Goal: Task Accomplishment & Management: Complete application form

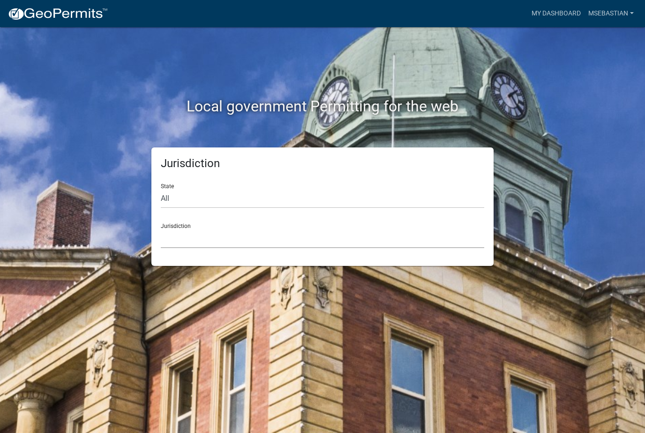
click at [291, 234] on select "[GEOGRAPHIC_DATA], [US_STATE] [GEOGRAPHIC_DATA], [US_STATE][PERSON_NAME][GEOGRA…" at bounding box center [322, 238] width 323 height 19
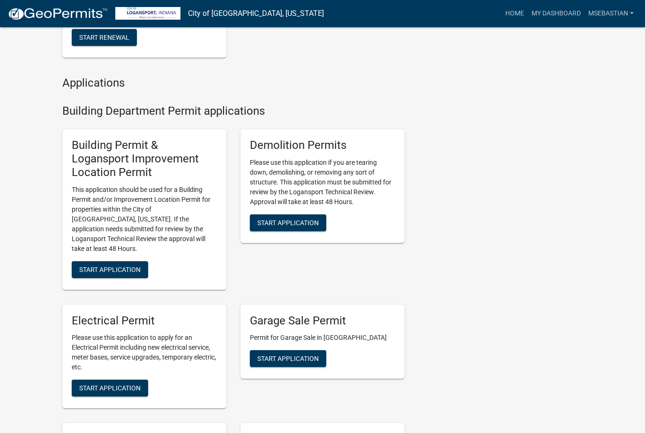
scroll to position [306, 0]
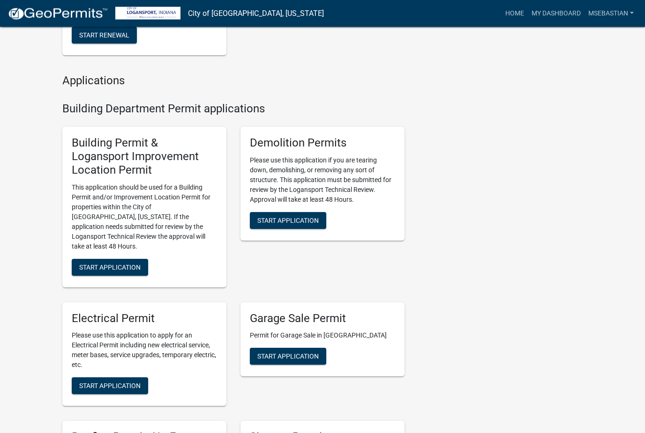
click at [136, 264] on span "Start Application" at bounding box center [109, 267] width 61 height 7
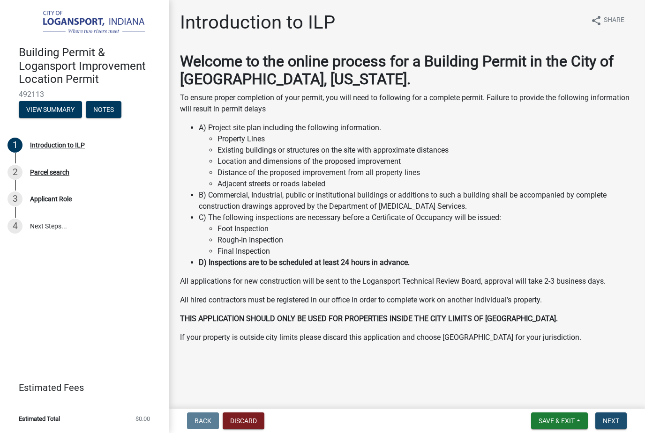
click at [611, 417] on span "Next" at bounding box center [610, 420] width 16 height 7
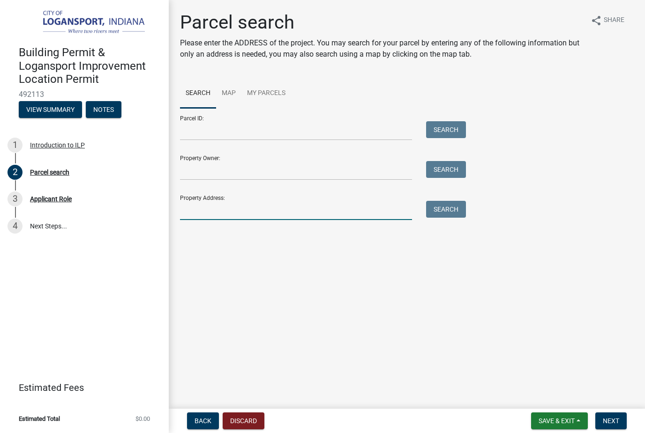
click at [251, 205] on input "Property Address:" at bounding box center [296, 210] width 232 height 19
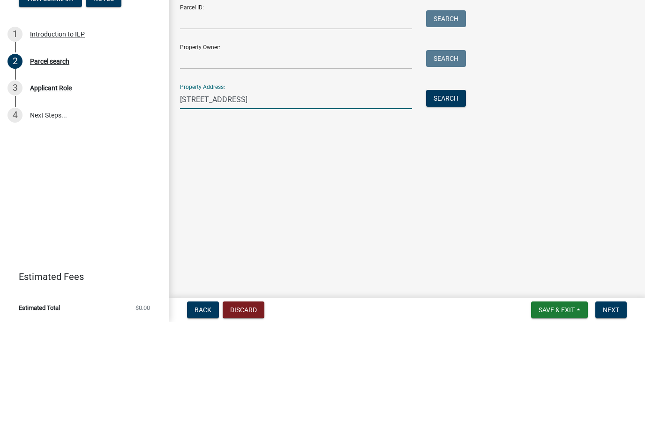
type input "[STREET_ADDRESS]"
click at [446, 201] on button "Search" at bounding box center [446, 209] width 40 height 17
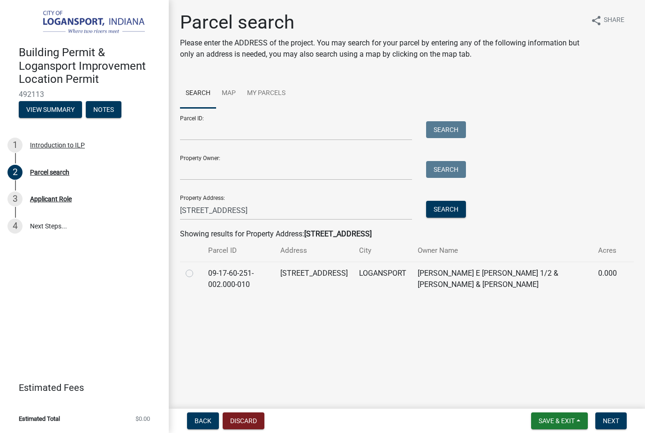
click at [197, 268] on label at bounding box center [197, 268] width 0 height 0
click at [197, 273] on input "radio" at bounding box center [200, 271] width 6 height 6
radio input "true"
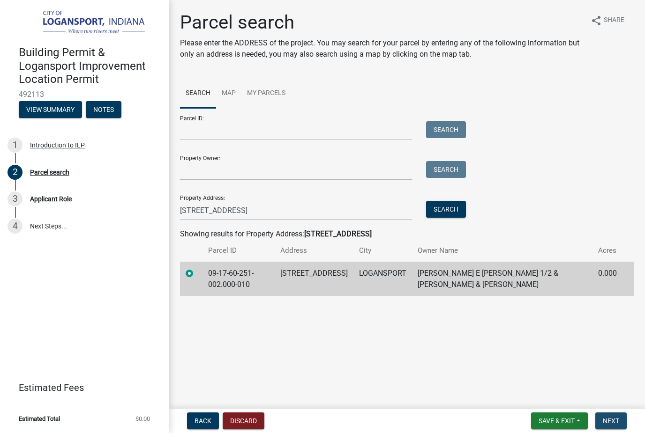
click at [609, 416] on button "Next" at bounding box center [610, 421] width 31 height 17
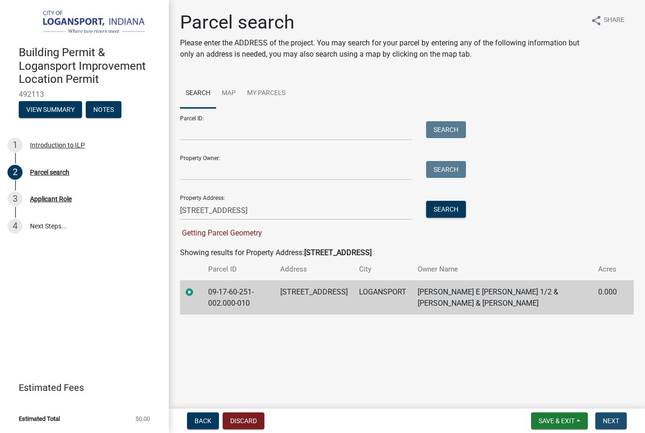
click at [613, 420] on span "Next" at bounding box center [610, 420] width 16 height 7
click at [607, 420] on span "Next" at bounding box center [610, 420] width 16 height 7
click at [613, 419] on span "Next" at bounding box center [610, 420] width 16 height 7
click at [612, 419] on span "Next" at bounding box center [610, 420] width 16 height 7
click at [610, 416] on button "Next" at bounding box center [610, 421] width 31 height 17
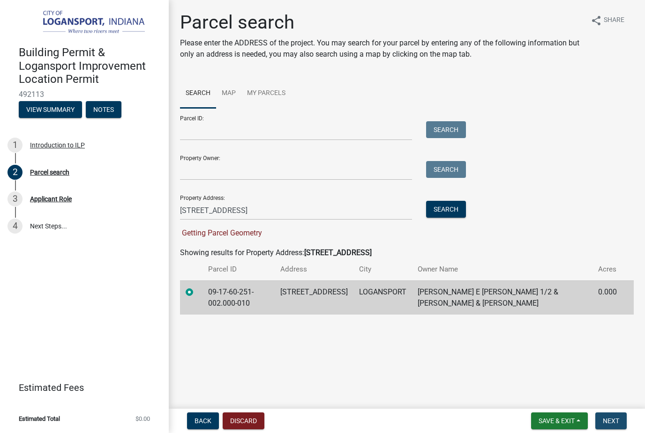
click at [613, 418] on span "Next" at bounding box center [610, 420] width 16 height 7
click at [617, 418] on span "Next" at bounding box center [610, 420] width 16 height 7
click at [614, 416] on button "Next" at bounding box center [610, 421] width 31 height 17
click at [615, 417] on span "Next" at bounding box center [610, 420] width 16 height 7
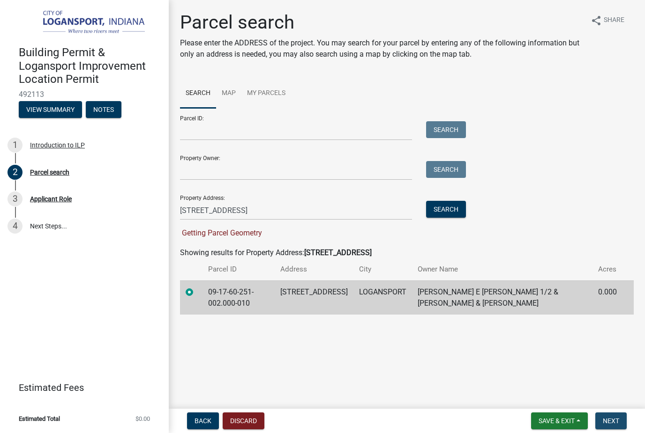
click at [615, 416] on button "Next" at bounding box center [610, 421] width 31 height 17
click at [614, 413] on button "Next" at bounding box center [610, 421] width 31 height 17
click at [596, 355] on main "Parcel search Please enter the ADDRESS of the project. You may search for your …" at bounding box center [407, 202] width 476 height 405
click at [589, 306] on td "[PERSON_NAME] E [PERSON_NAME] 1/2 & [PERSON_NAME] & [PERSON_NAME]" at bounding box center [502, 298] width 180 height 34
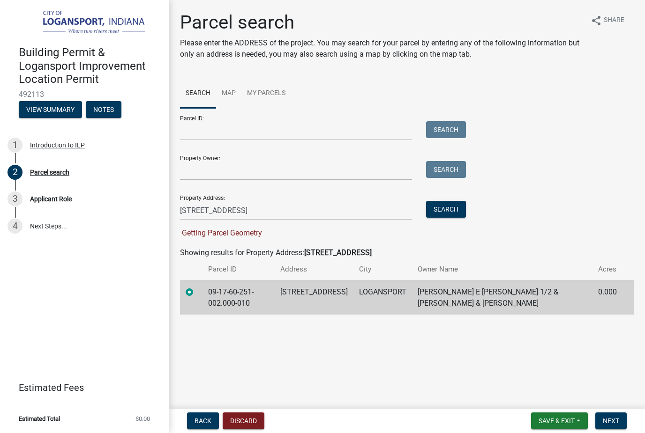
click at [472, 295] on td "[PERSON_NAME] E [PERSON_NAME] 1/2 & [PERSON_NAME] & [PERSON_NAME]" at bounding box center [502, 298] width 180 height 34
click at [613, 413] on button "Next" at bounding box center [610, 421] width 31 height 17
click at [609, 418] on span "Next" at bounding box center [610, 420] width 16 height 7
click at [610, 416] on button "Next" at bounding box center [610, 421] width 31 height 17
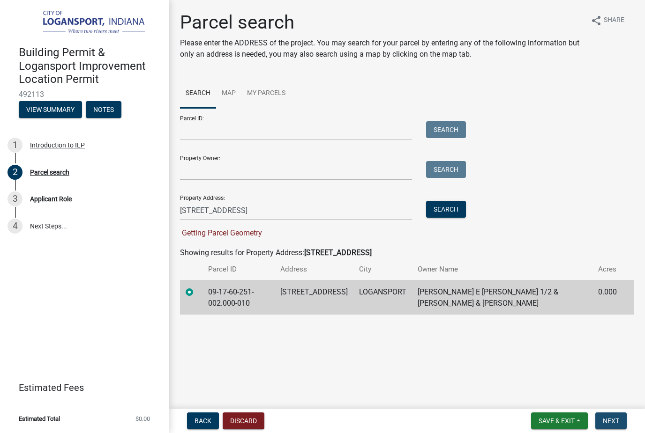
click at [610, 416] on button "Next" at bounding box center [610, 421] width 31 height 17
click at [610, 415] on button "Next" at bounding box center [610, 421] width 31 height 17
click at [609, 415] on button "Next" at bounding box center [610, 421] width 31 height 17
click at [609, 413] on button "Next" at bounding box center [610, 421] width 31 height 17
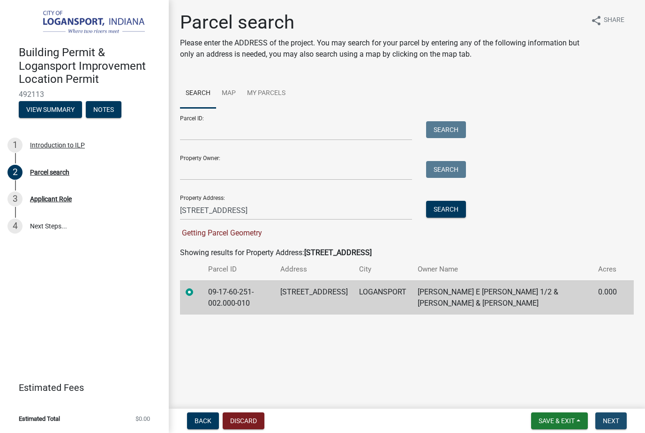
click at [608, 414] on button "Next" at bounding box center [610, 421] width 31 height 17
click at [614, 420] on span "Next" at bounding box center [610, 420] width 16 height 7
click at [603, 417] on span "Next" at bounding box center [610, 420] width 16 height 7
click at [611, 418] on span "Next" at bounding box center [610, 420] width 16 height 7
click at [612, 417] on span "Next" at bounding box center [610, 420] width 16 height 7
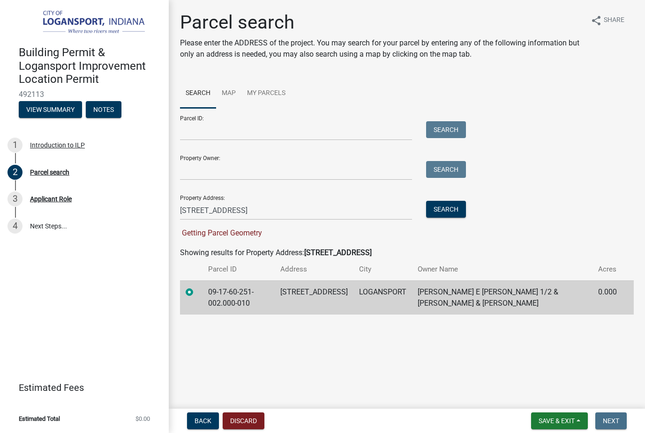
click at [612, 416] on button "Next" at bounding box center [610, 421] width 31 height 17
click at [611, 413] on button "Next" at bounding box center [610, 421] width 31 height 17
click at [609, 413] on button "Next" at bounding box center [610, 421] width 31 height 17
click at [606, 413] on button "Next" at bounding box center [610, 421] width 31 height 17
click at [608, 414] on button "Next" at bounding box center [610, 421] width 31 height 17
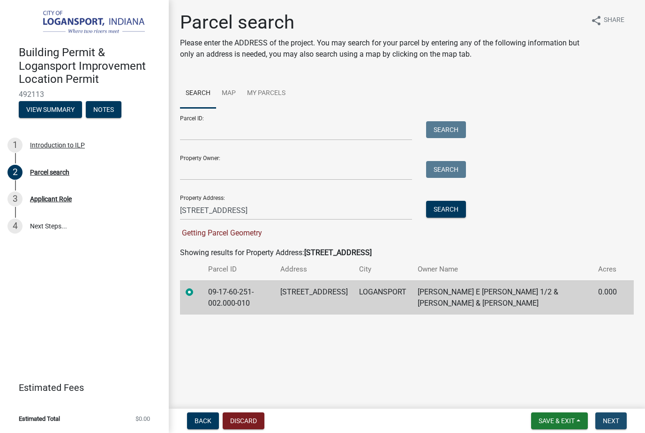
click at [611, 414] on button "Next" at bounding box center [610, 421] width 31 height 17
click at [615, 417] on span "Next" at bounding box center [610, 420] width 16 height 7
click at [611, 418] on span "Next" at bounding box center [610, 420] width 16 height 7
click at [611, 416] on button "Next" at bounding box center [610, 421] width 31 height 17
click at [609, 416] on button "Next" at bounding box center [610, 421] width 31 height 17
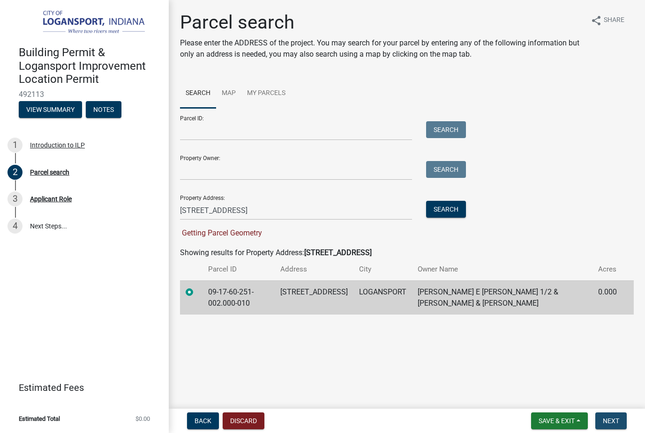
click at [608, 416] on button "Next" at bounding box center [610, 421] width 31 height 17
click at [609, 413] on button "Next" at bounding box center [610, 421] width 31 height 17
click at [605, 413] on button "Next" at bounding box center [610, 421] width 31 height 17
click at [606, 414] on button "Next" at bounding box center [610, 421] width 31 height 17
click at [605, 415] on button "Next" at bounding box center [610, 421] width 31 height 17
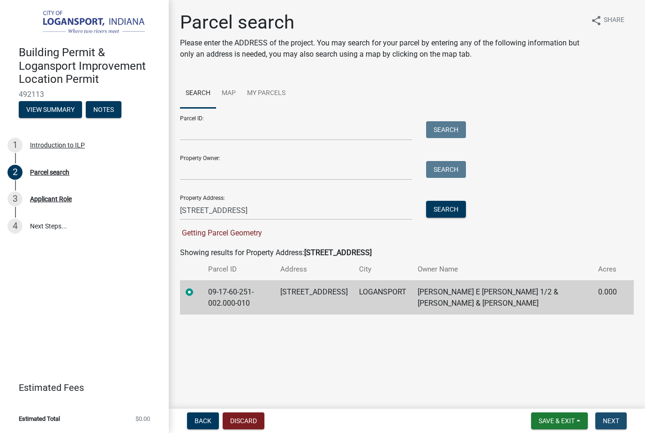
click at [606, 416] on button "Next" at bounding box center [610, 421] width 31 height 17
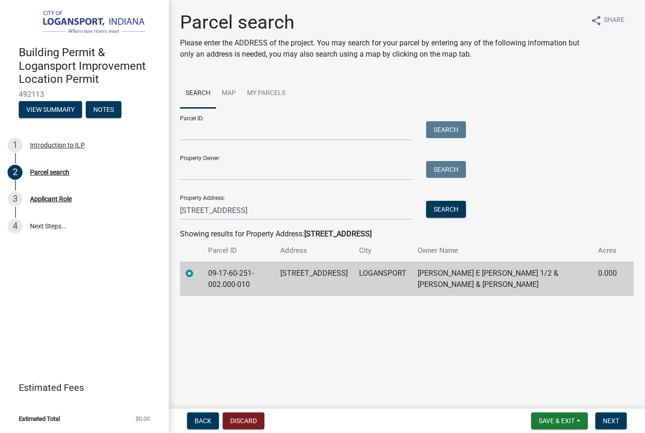
click at [561, 354] on main "Parcel search Please enter the ADDRESS of the project. You may search for your …" at bounding box center [407, 202] width 476 height 405
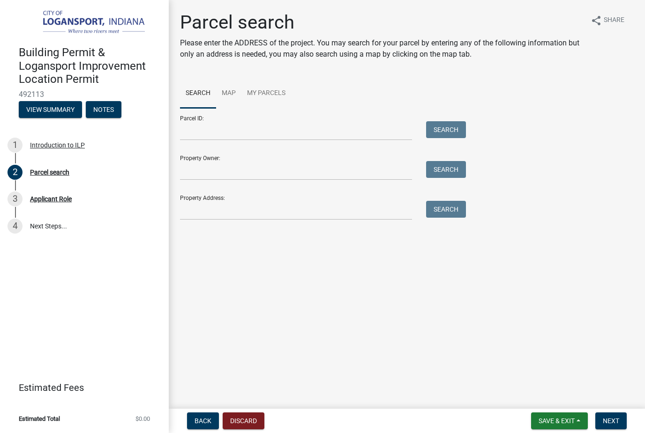
click at [312, 196] on div "Property Address: Search" at bounding box center [320, 204] width 281 height 32
click at [239, 212] on input "Property Address:" at bounding box center [296, 210] width 232 height 19
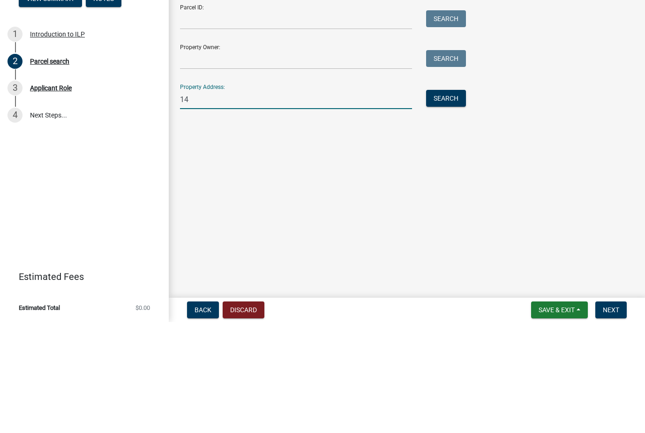
type input "1"
type input "[STREET_ADDRESS]"
click at [455, 201] on button "Search" at bounding box center [446, 209] width 40 height 17
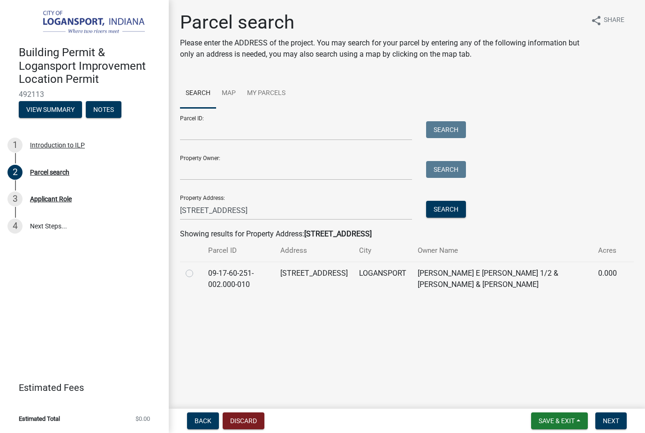
click at [197, 268] on label at bounding box center [197, 268] width 0 height 0
click at [197, 274] on input "radio" at bounding box center [200, 271] width 6 height 6
radio input "true"
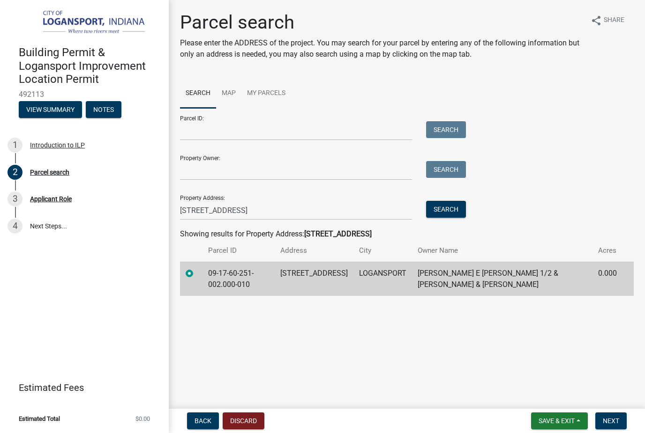
click at [614, 420] on span "Next" at bounding box center [610, 420] width 16 height 7
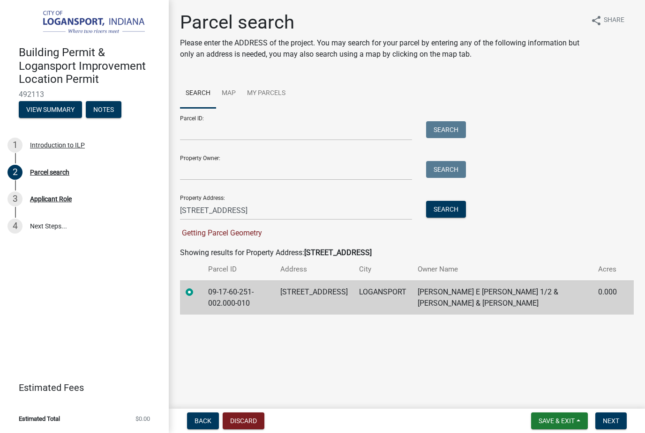
click at [192, 231] on span "Getting Parcel Geometry" at bounding box center [221, 233] width 82 height 9
click at [615, 418] on span "Next" at bounding box center [610, 420] width 16 height 7
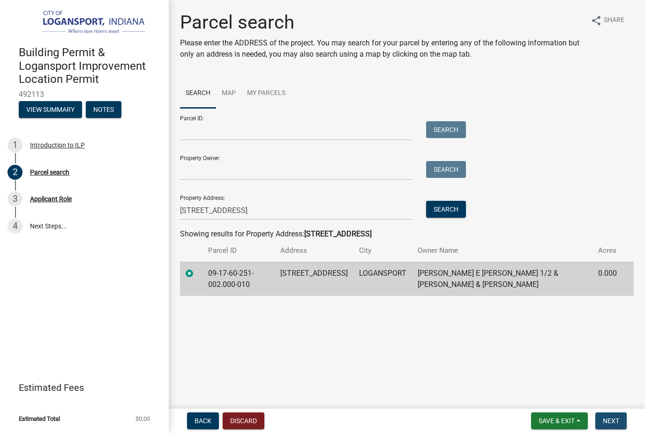
click at [617, 418] on span "Next" at bounding box center [610, 420] width 16 height 7
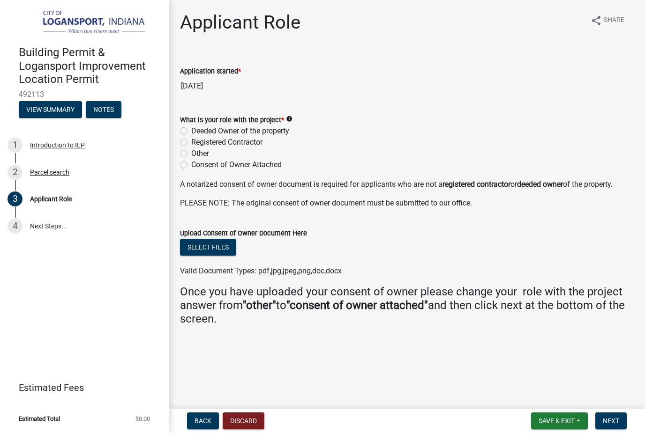
click at [191, 146] on label "Registered Contractor" at bounding box center [226, 142] width 71 height 11
click at [191, 143] on input "Registered Contractor" at bounding box center [194, 140] width 6 height 6
radio input "true"
click at [610, 416] on button "Next" at bounding box center [610, 421] width 31 height 17
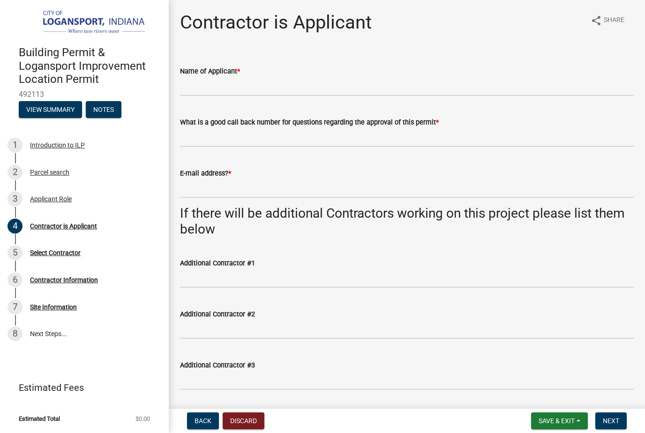
click at [516, 112] on div "What is a good call back number for questions regarding the approval of this pe…" at bounding box center [406, 126] width 453 height 44
click at [487, 71] on div "Name of Applicant *" at bounding box center [406, 71] width 453 height 11
click at [519, 86] on input "Name of Applicant *" at bounding box center [406, 86] width 453 height 19
type input "Rodolfo Sebastian"
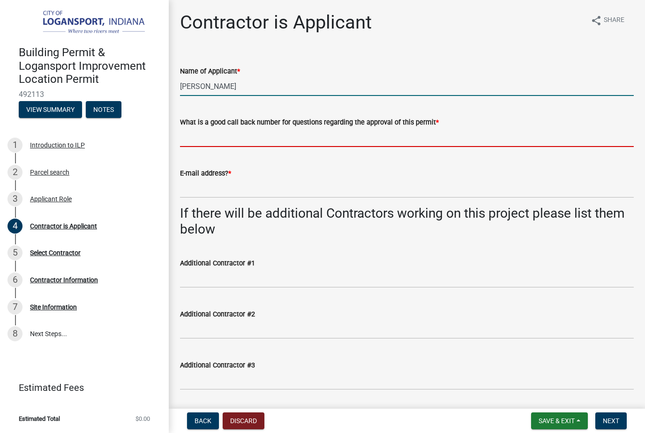
click at [466, 143] on input "What is a good call back number for questions regarding the approval of this pe…" at bounding box center [406, 137] width 453 height 19
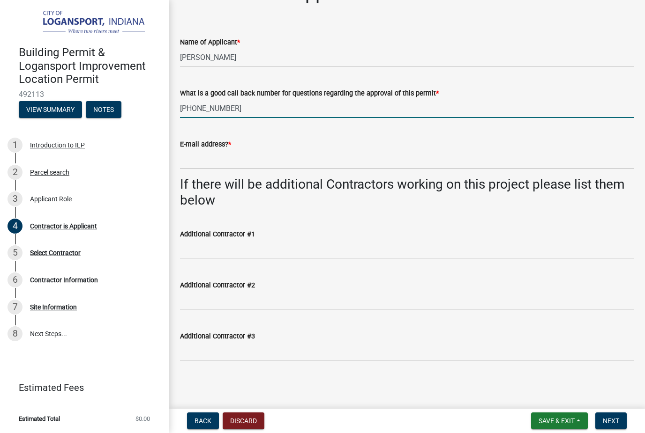
scroll to position [29, 0]
type input "574-709-3901"
click at [463, 148] on div "E-mail address? *" at bounding box center [406, 144] width 453 height 11
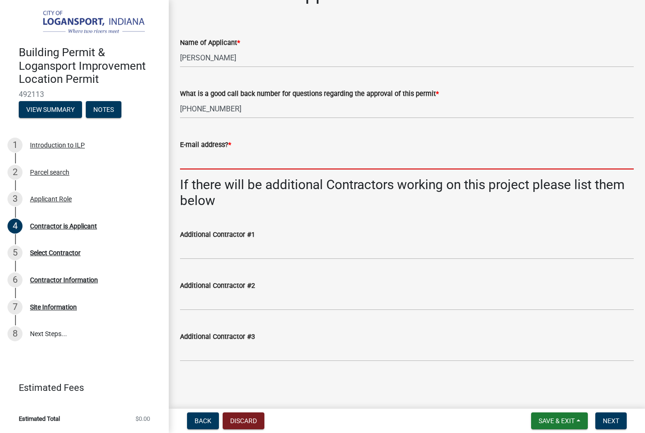
click at [441, 160] on input "E-mail address? *" at bounding box center [406, 159] width 453 height 19
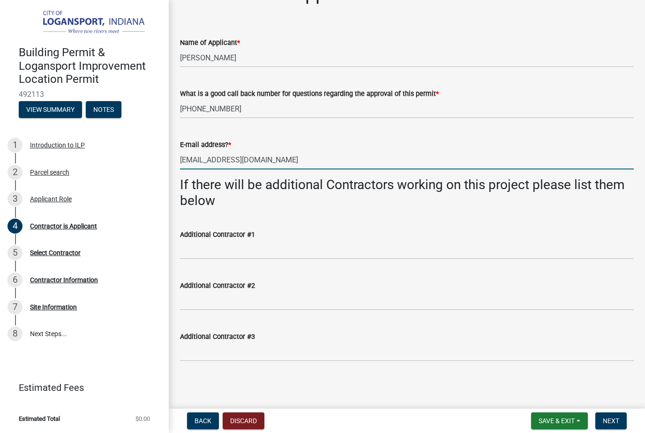
type input "Meksansconstruction@gmail.com"
click at [614, 415] on button "Next" at bounding box center [610, 421] width 31 height 17
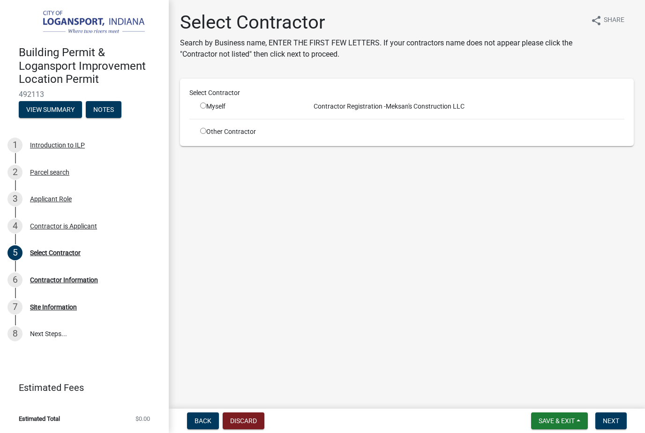
click at [206, 105] on input "radio" at bounding box center [203, 106] width 6 height 6
radio input "true"
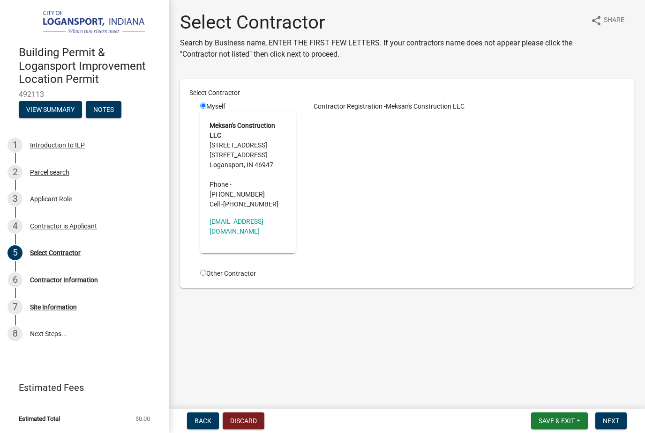
click at [611, 417] on span "Next" at bounding box center [610, 420] width 16 height 7
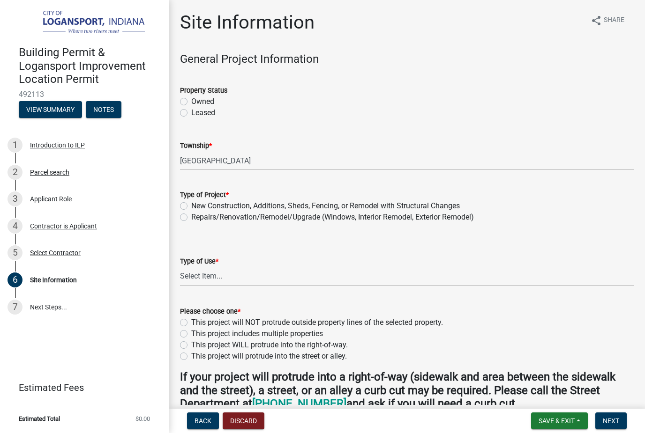
click at [188, 95] on div "Property Status" at bounding box center [406, 90] width 453 height 11
click at [191, 101] on label "Owned" at bounding box center [202, 101] width 23 height 11
click at [191, 101] on input "Owned" at bounding box center [194, 99] width 6 height 6
radio input "true"
click at [191, 214] on label "Repairs/Renovation/Remodel/Upgrade (Windows, Interior Remodel, Exterior Remodel)" at bounding box center [332, 217] width 282 height 11
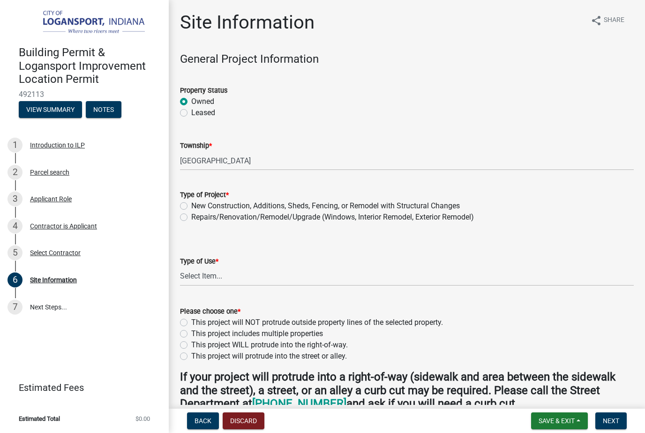
click at [191, 214] on input "Repairs/Renovation/Remodel/Upgrade (Windows, Interior Remodel, Exterior Remodel)" at bounding box center [194, 215] width 6 height 6
radio input "true"
click at [242, 280] on select "Select Item... Residential Commercial/Industrial Agricultural Public/Semi Public" at bounding box center [406, 276] width 453 height 19
select select "62802869-e470-474a-8a4c-8dbe1ccdd5ac"
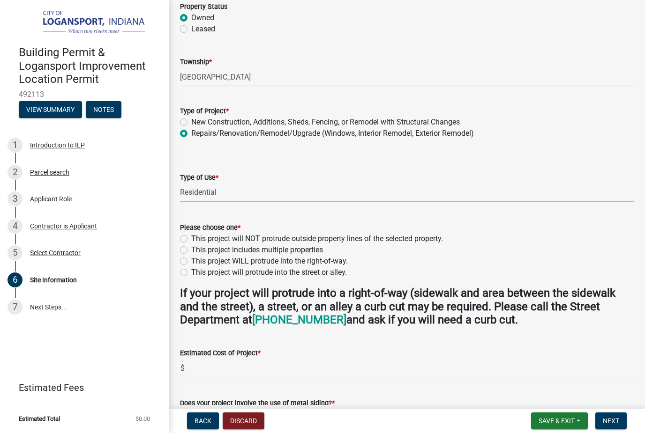
scroll to position [87, 0]
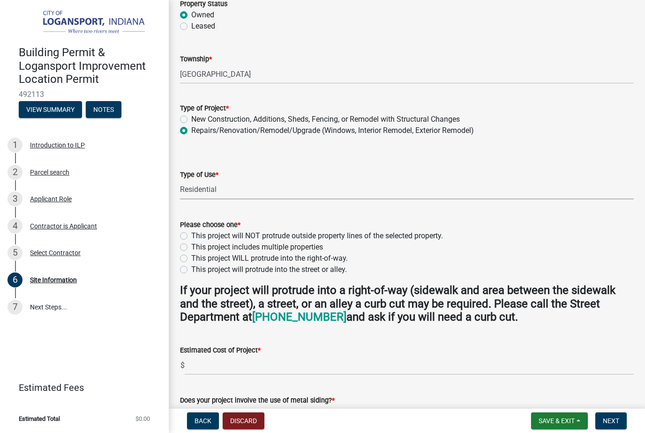
click at [194, 238] on label "This project will NOT protrude outside property lines of the selected property." at bounding box center [317, 235] width 252 height 11
click at [194, 237] on input "This project will NOT protrude outside property lines of the selected property." at bounding box center [194, 233] width 6 height 6
radio input "true"
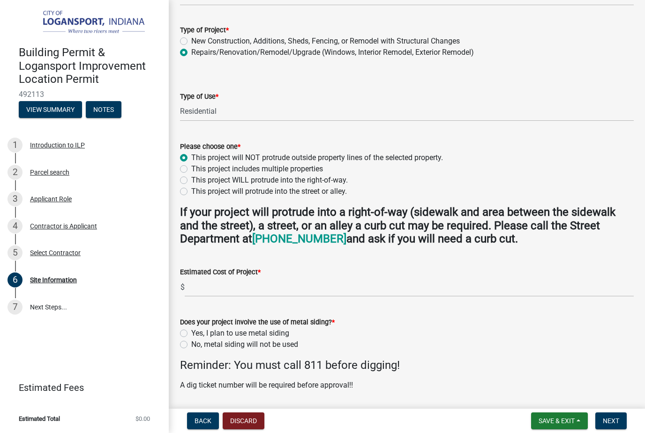
scroll to position [173, 0]
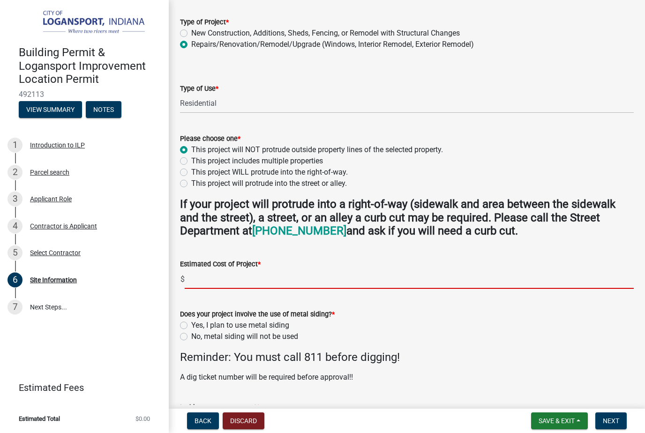
click at [297, 287] on input "text" at bounding box center [409, 279] width 449 height 19
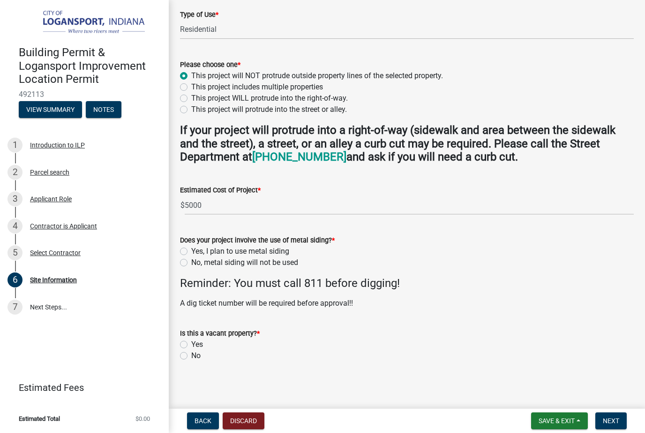
scroll to position [246, 0]
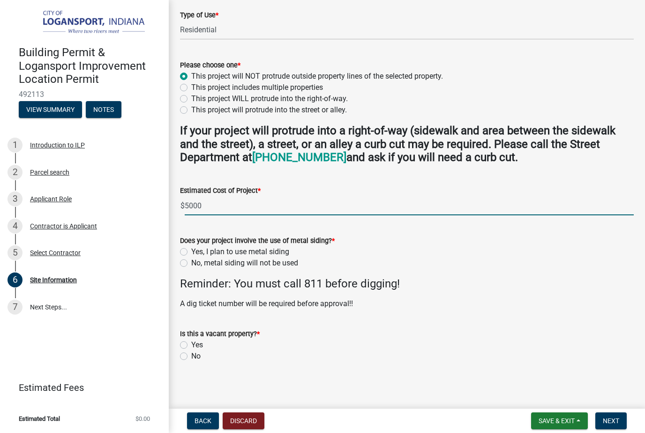
type input "5000"
click at [191, 264] on label "No, metal siding will not be used" at bounding box center [244, 263] width 107 height 11
click at [191, 264] on input "No, metal siding will not be used" at bounding box center [194, 261] width 6 height 6
radio input "true"
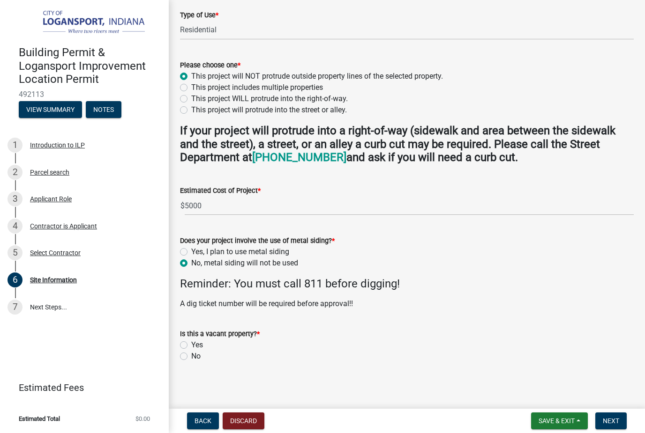
click at [191, 342] on label "Yes" at bounding box center [197, 345] width 12 height 11
click at [191, 342] on input "Yes" at bounding box center [194, 343] width 6 height 6
radio input "true"
click at [609, 416] on button "Next" at bounding box center [610, 421] width 31 height 17
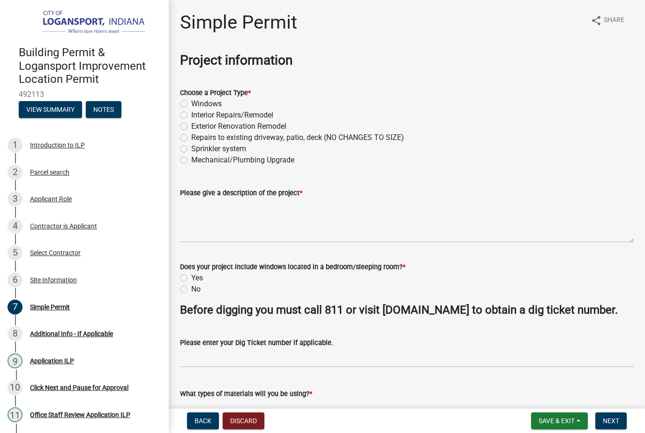
click at [191, 140] on label "Repairs to existing driveway, patio, deck (NO CHANGES TO SIZE)" at bounding box center [297, 137] width 213 height 11
click at [191, 138] on input "Repairs to existing driveway, patio, deck (NO CHANGES TO SIZE)" at bounding box center [194, 135] width 6 height 6
radio input "true"
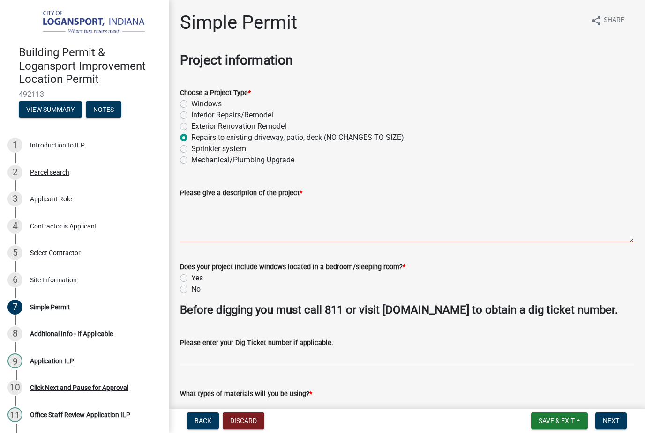
click at [428, 221] on textarea "Please give a description of the project *" at bounding box center [406, 221] width 453 height 44
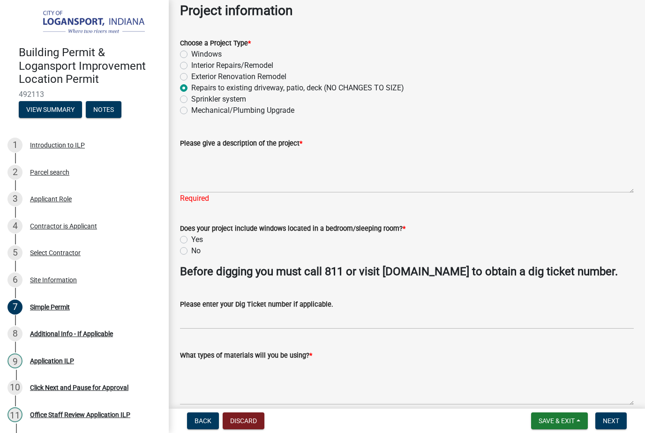
scroll to position [51, 0]
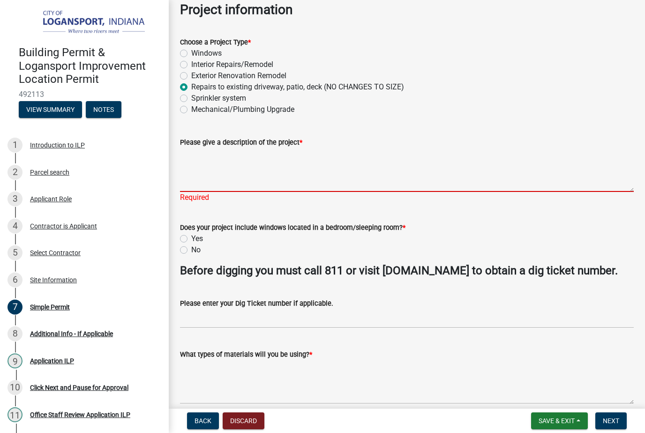
click at [192, 250] on label "No" at bounding box center [195, 250] width 9 height 11
click at [192, 250] on input "No" at bounding box center [194, 248] width 6 height 6
radio input "true"
click at [205, 172] on textarea "Please give a description of the project *" at bounding box center [406, 170] width 453 height 44
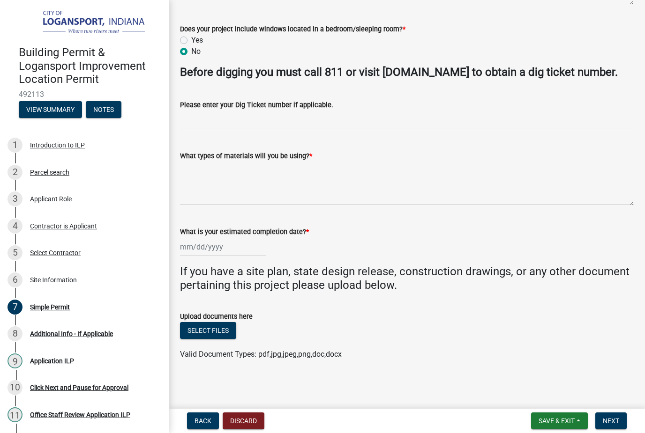
scroll to position [250, 0]
type textarea "Replace an existing 13x12 deck. Pour a new 13x22 concrete slab patio. 5 inches …"
click at [459, 171] on textarea "What types of materials will you be using? *" at bounding box center [406, 184] width 453 height 44
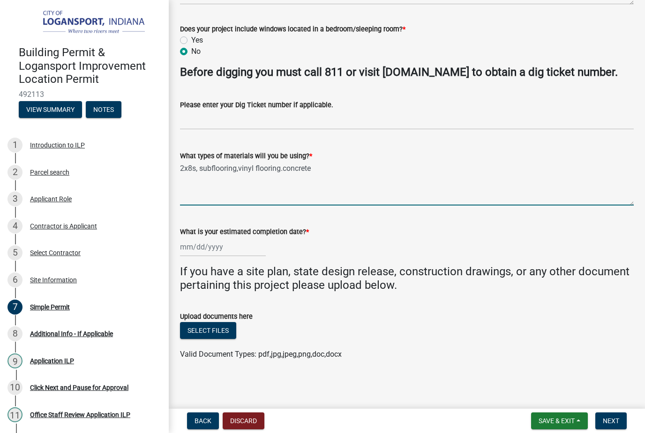
type textarea "2x8s, subflooring,vinyl flooring.concrete"
click at [211, 257] on div at bounding box center [223, 247] width 86 height 19
select select "10"
select select "2025"
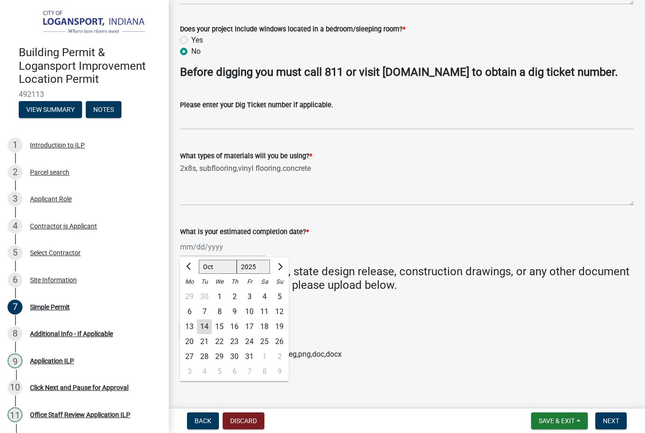
click at [279, 268] on span "Next month" at bounding box center [278, 266] width 7 height 7
select select "11"
click at [267, 328] on div "15" at bounding box center [264, 326] width 15 height 15
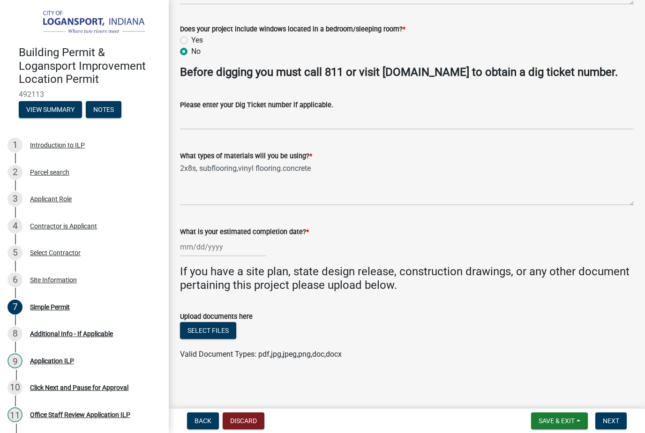
type input "11/15/2025"
click at [613, 421] on span "Next" at bounding box center [610, 420] width 16 height 7
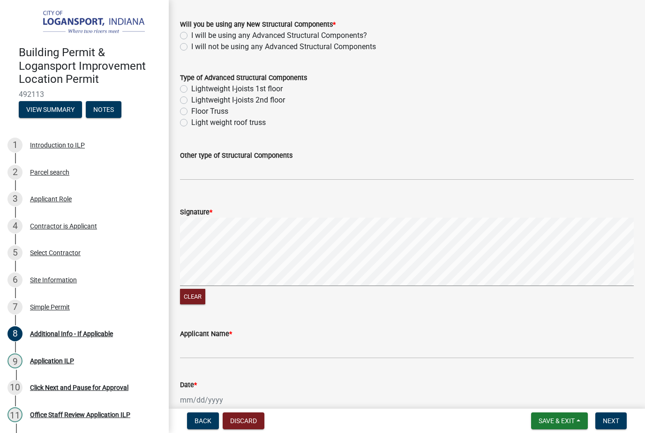
scroll to position [423, 0]
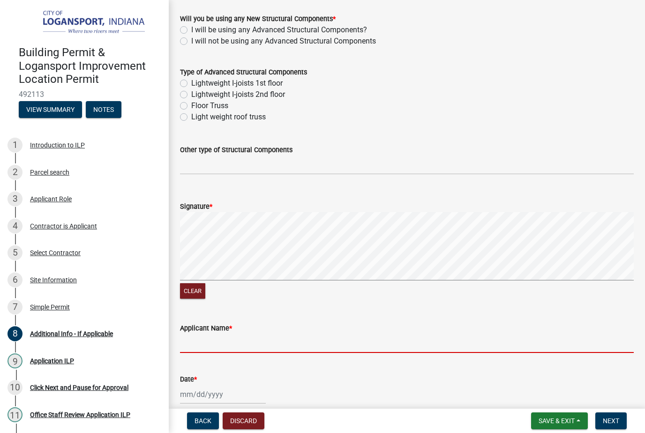
click at [224, 345] on input "Applicant Name *" at bounding box center [406, 343] width 453 height 19
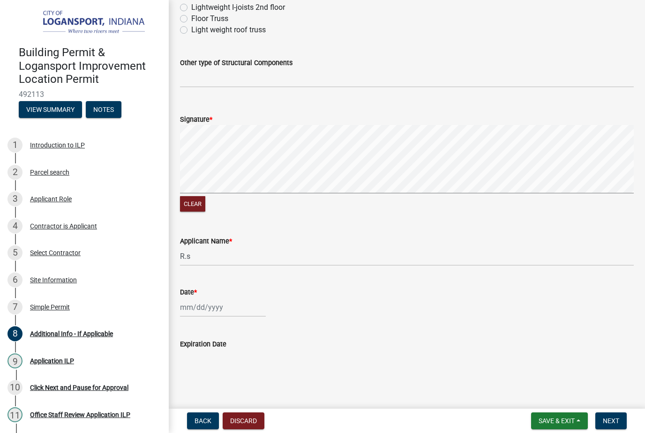
scroll to position [512, 0]
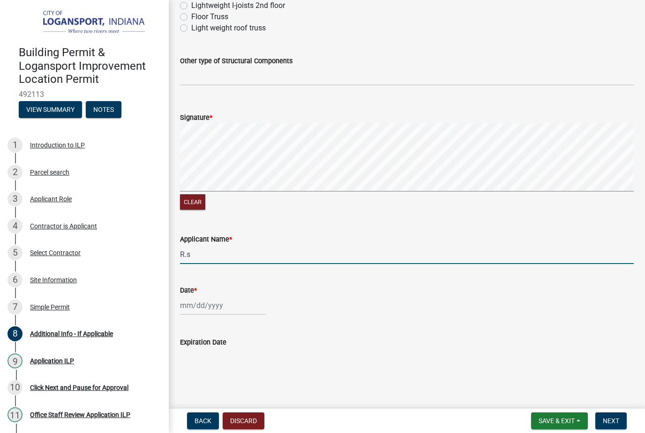
type input "R.s"
click at [193, 308] on div at bounding box center [223, 305] width 86 height 19
select select "10"
select select "2025"
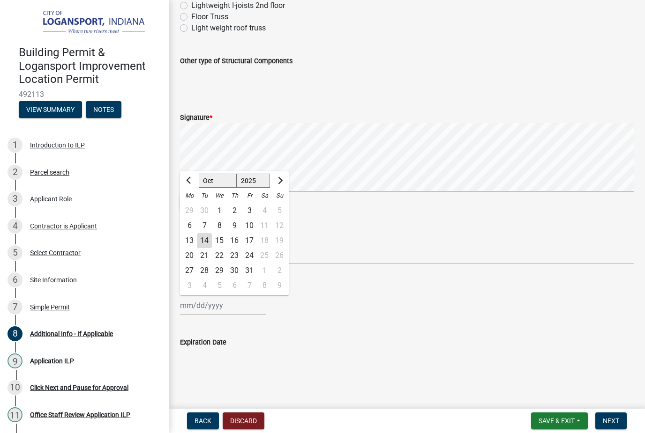
click at [204, 239] on div "14" at bounding box center [204, 240] width 15 height 15
type input "10/14/2025"
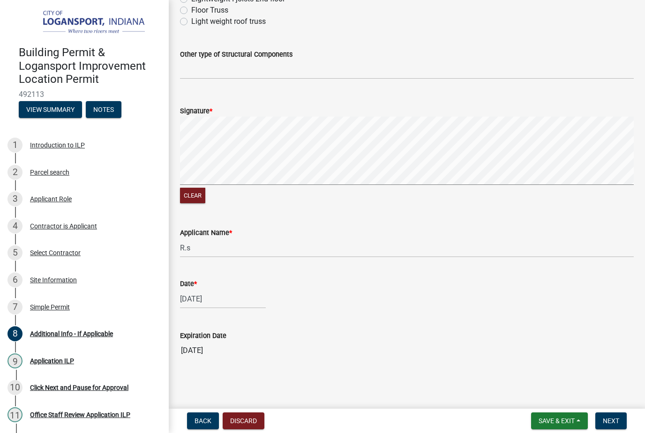
scroll to position [518, 0]
click at [611, 421] on span "Next" at bounding box center [610, 420] width 16 height 7
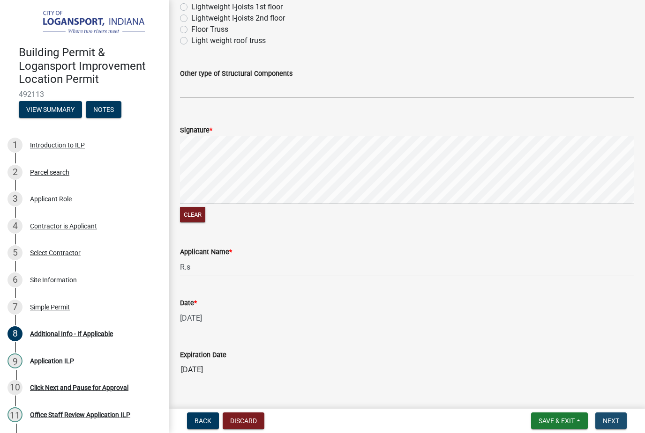
click at [611, 420] on span "Next" at bounding box center [610, 420] width 16 height 7
click at [611, 419] on span "Next" at bounding box center [610, 420] width 16 height 7
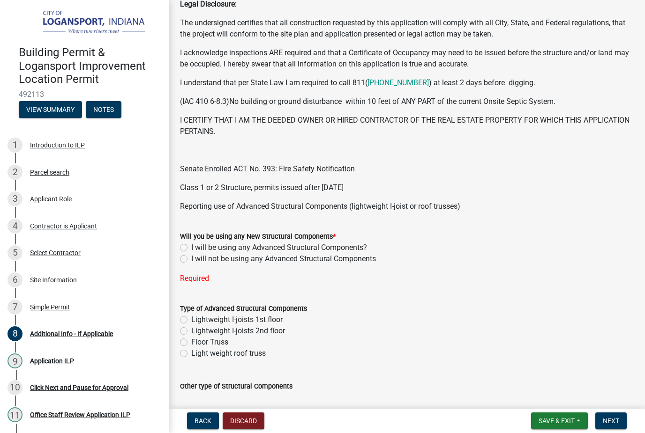
scroll to position [203, 0]
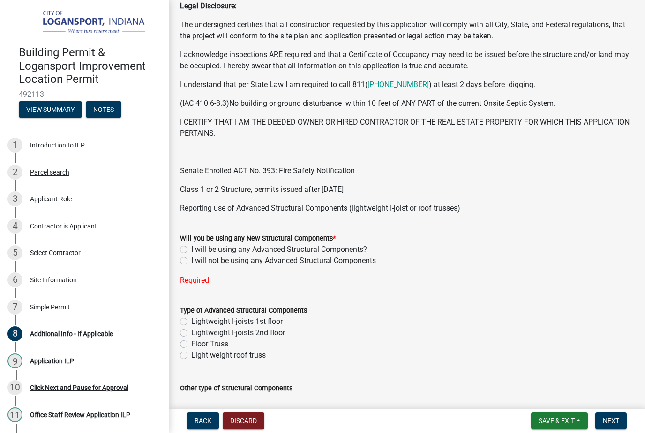
click at [191, 249] on label "I will be using any Advanced Structural Components?" at bounding box center [279, 249] width 176 height 11
click at [191, 249] on input "I will be using any Advanced Structural Components?" at bounding box center [194, 247] width 6 height 6
radio input "true"
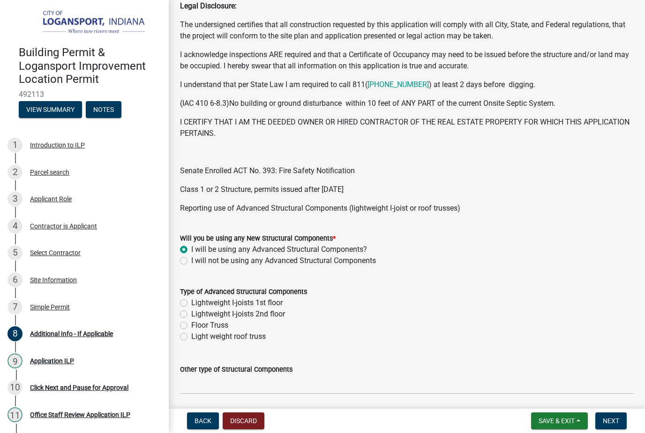
click at [191, 260] on label "I will not be using any Advanced Structural Components" at bounding box center [283, 260] width 185 height 11
click at [191, 260] on input "I will not be using any Advanced Structural Components" at bounding box center [194, 258] width 6 height 6
radio input "true"
click at [611, 421] on span "Next" at bounding box center [610, 420] width 16 height 7
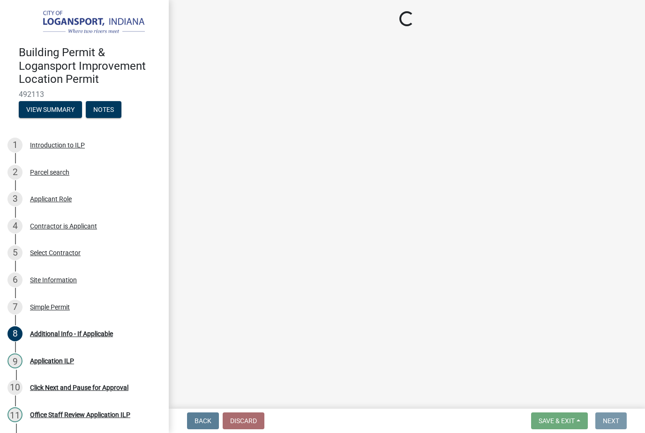
scroll to position [0, 0]
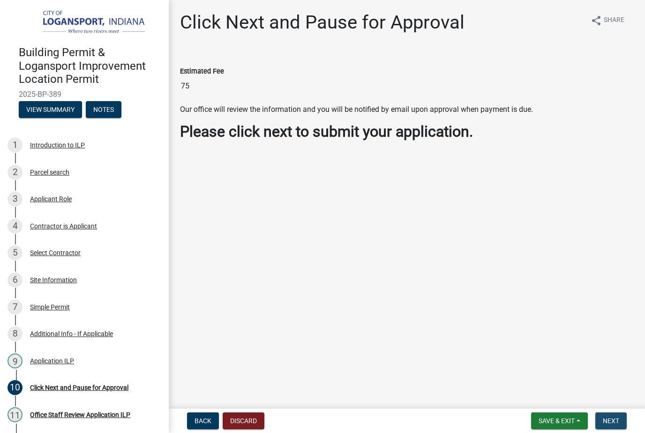
click at [613, 418] on span "Next" at bounding box center [610, 420] width 16 height 7
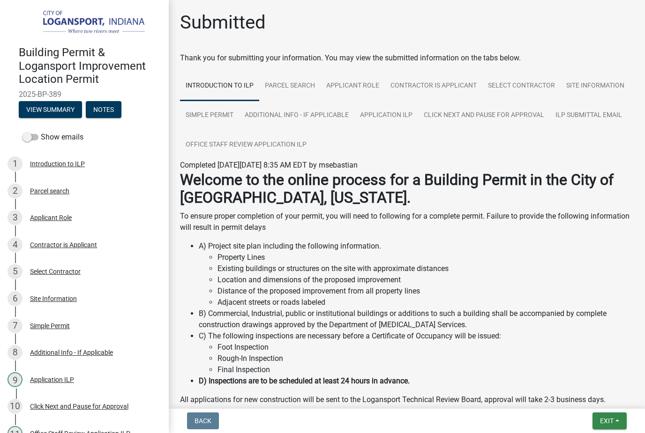
click at [605, 418] on span "Exit" at bounding box center [607, 420] width 14 height 7
click at [587, 394] on button "Save & Exit" at bounding box center [589, 397] width 75 height 22
